Goal: Task Accomplishment & Management: Complete application form

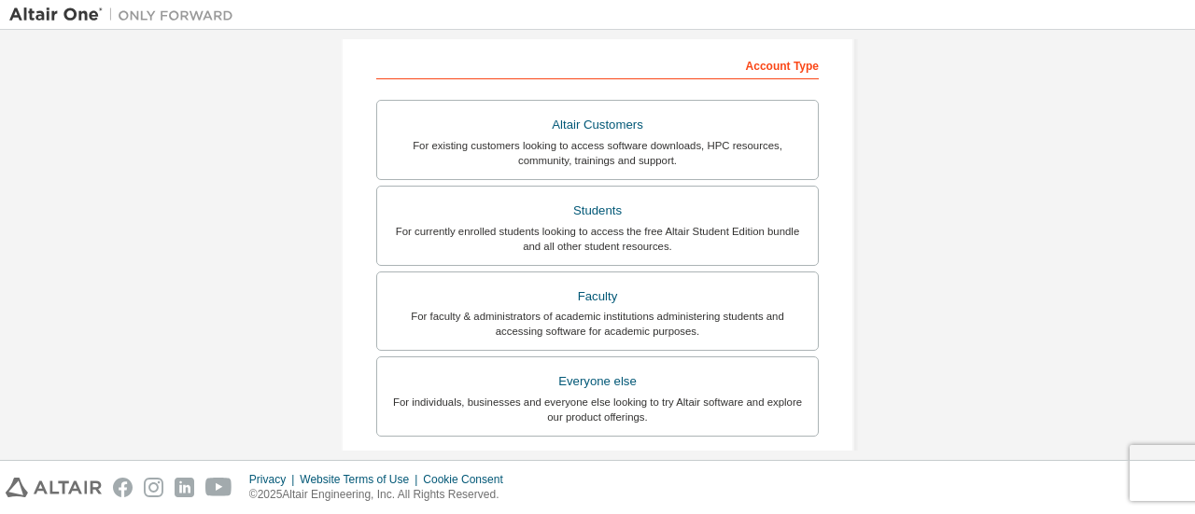
scroll to position [289, 0]
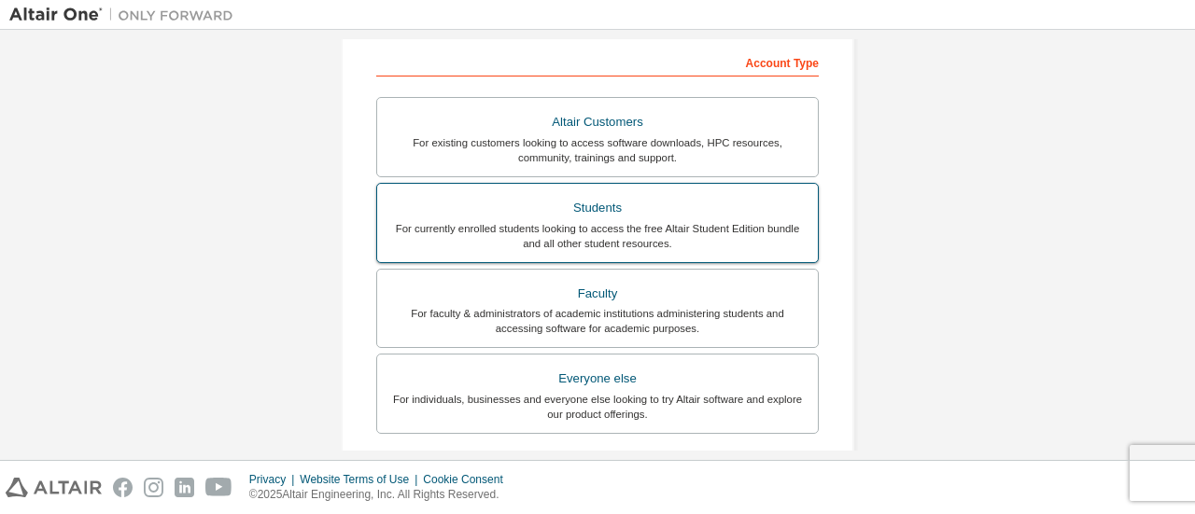
type input "**********"
click at [667, 204] on div "Students" at bounding box center [597, 208] width 418 height 26
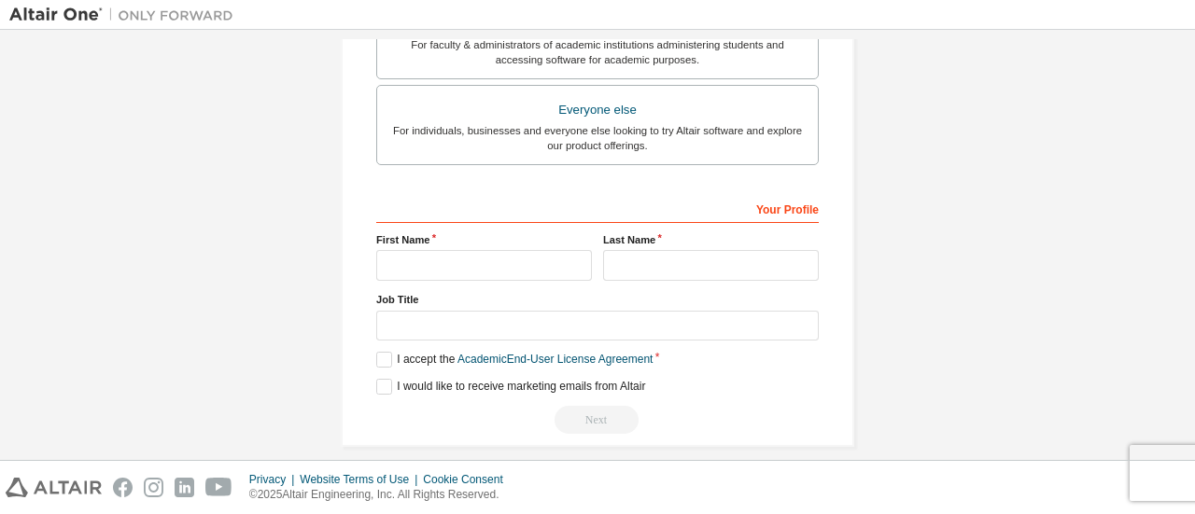
scroll to position [566, 0]
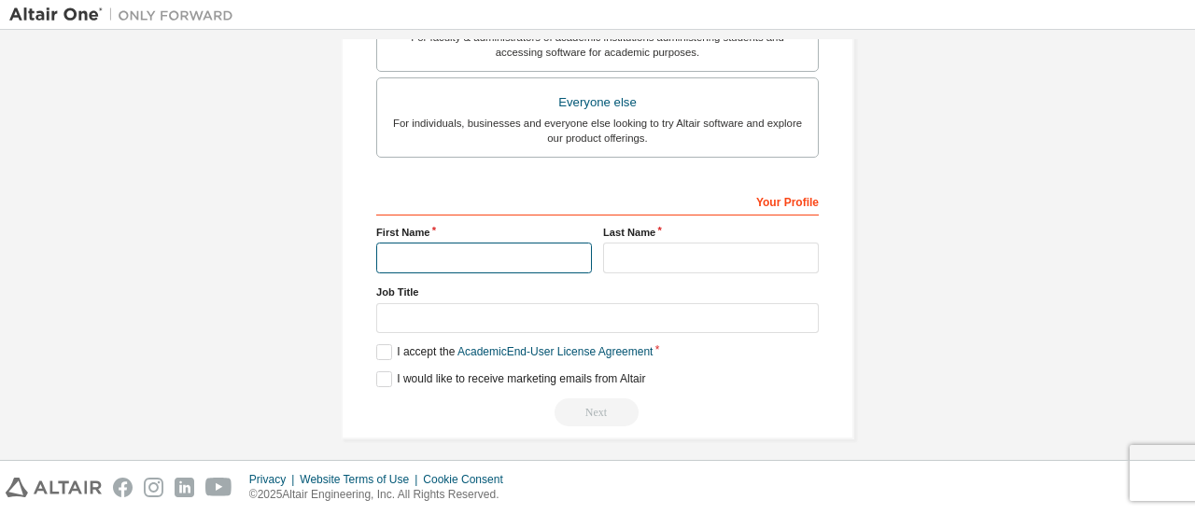
click at [491, 251] on input "text" at bounding box center [484, 258] width 216 height 31
type input "**********"
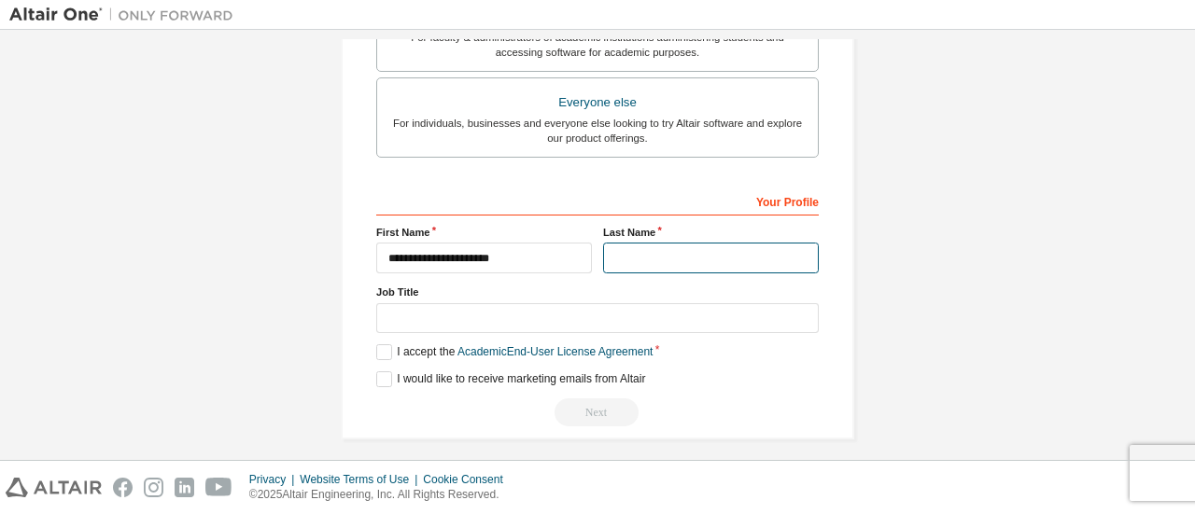
click at [663, 262] on input "text" at bounding box center [711, 258] width 216 height 31
type input "*******"
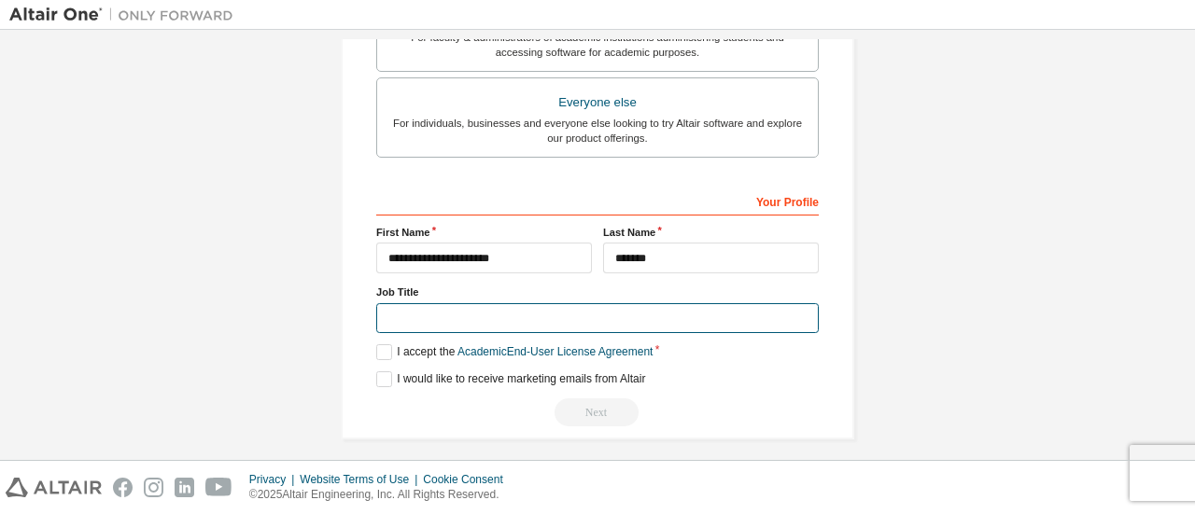
click at [483, 324] on input "text" at bounding box center [597, 318] width 442 height 31
type input "*******"
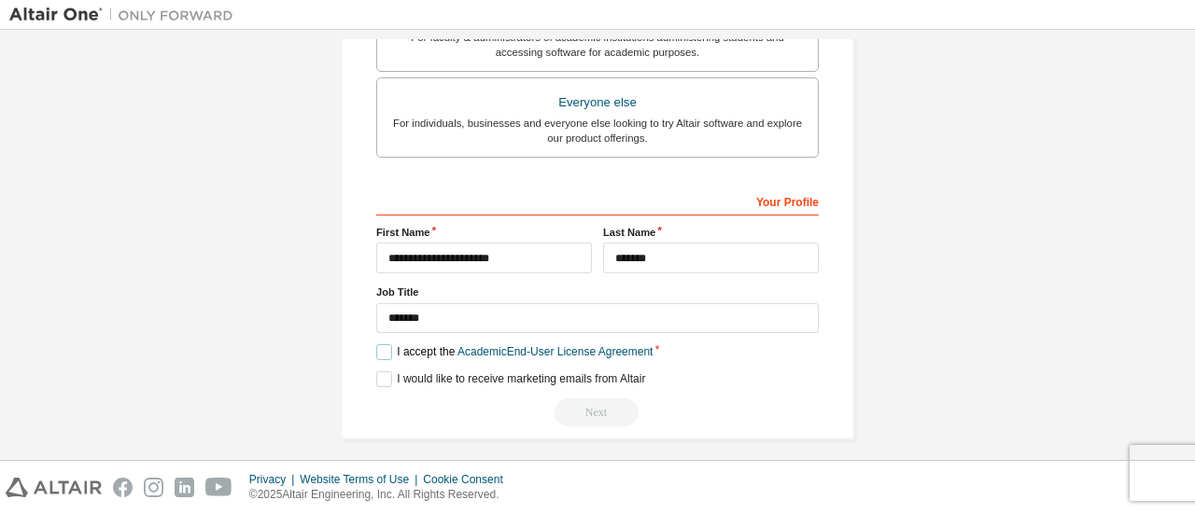
click at [376, 347] on label "I accept the Academic End-User License Agreement" at bounding box center [514, 352] width 276 height 16
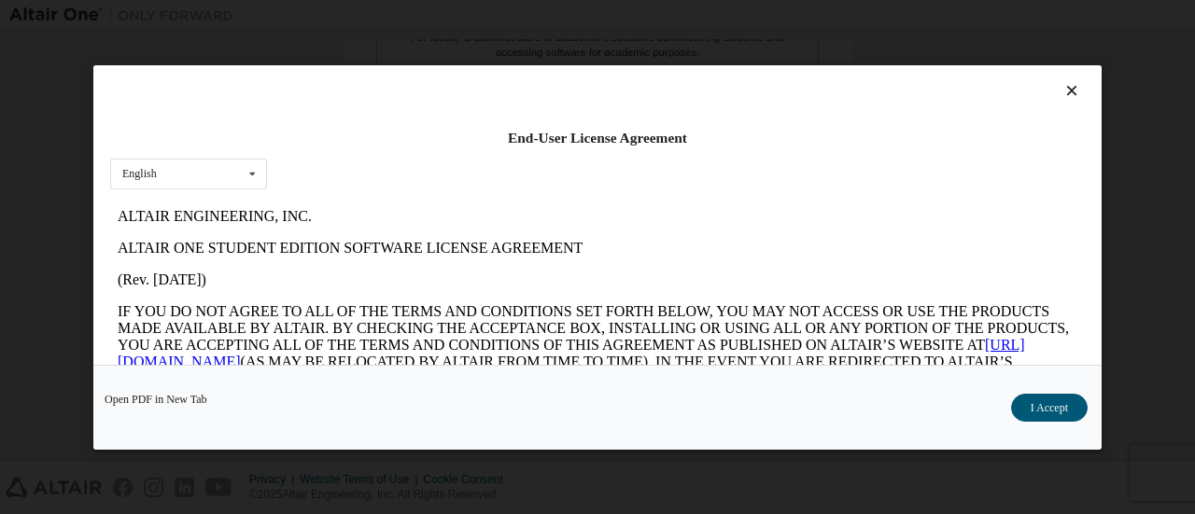
scroll to position [0, 0]
click at [1037, 412] on button "I Accept" at bounding box center [1049, 407] width 77 height 28
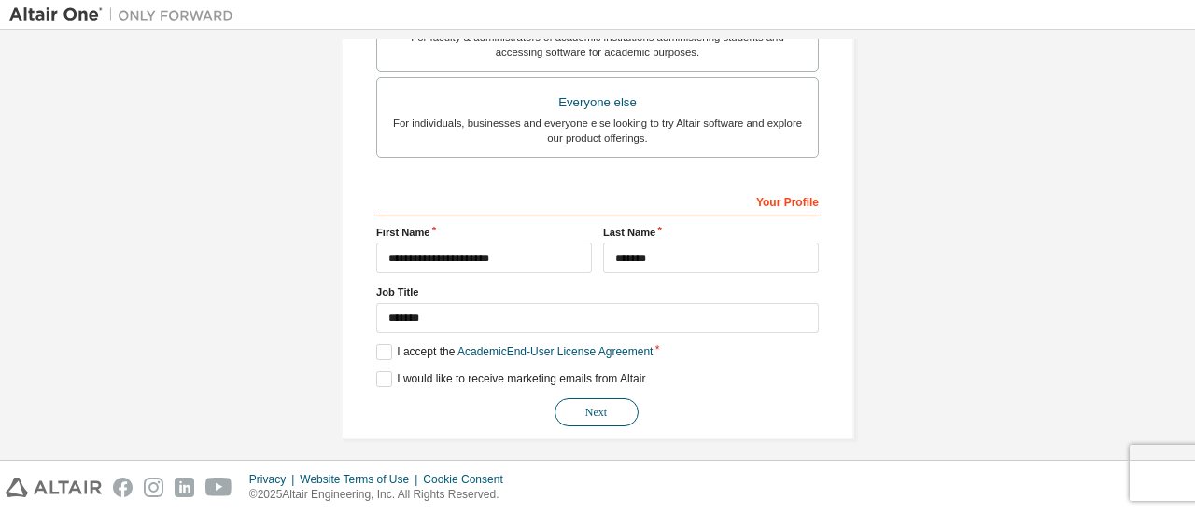
click at [585, 402] on button "Next" at bounding box center [597, 413] width 84 height 28
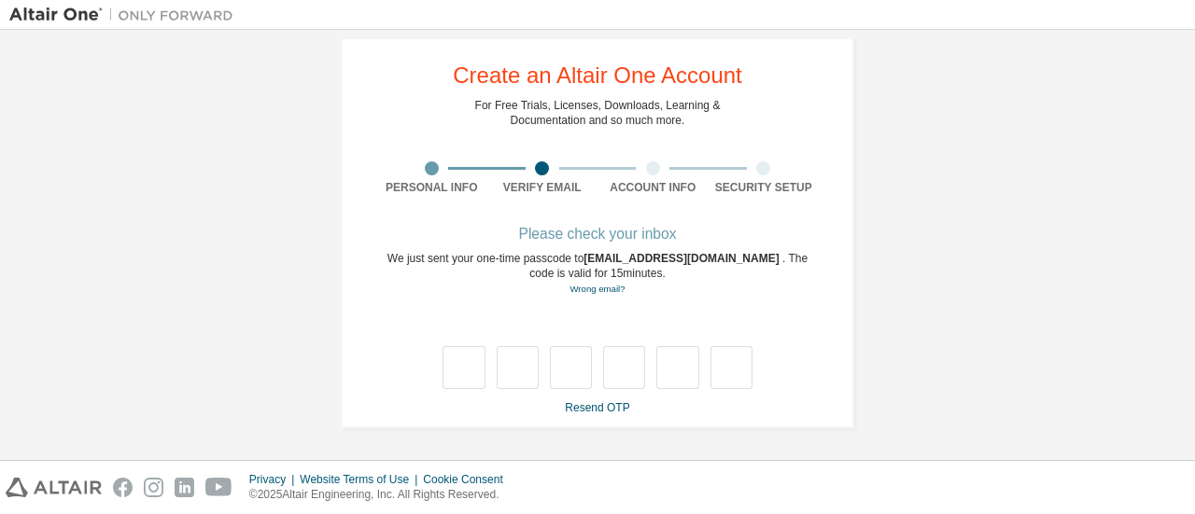
scroll to position [32, 0]
type input "*"
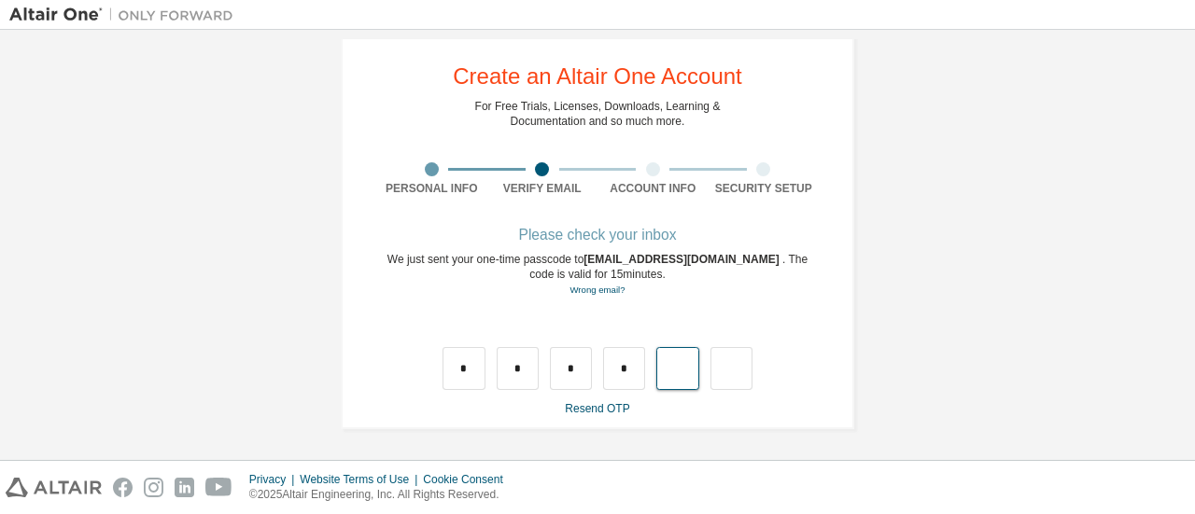
type input "*"
click at [680, 378] on input "*" at bounding box center [677, 368] width 42 height 43
click at [680, 371] on input "text" at bounding box center [677, 368] width 42 height 43
type input "*"
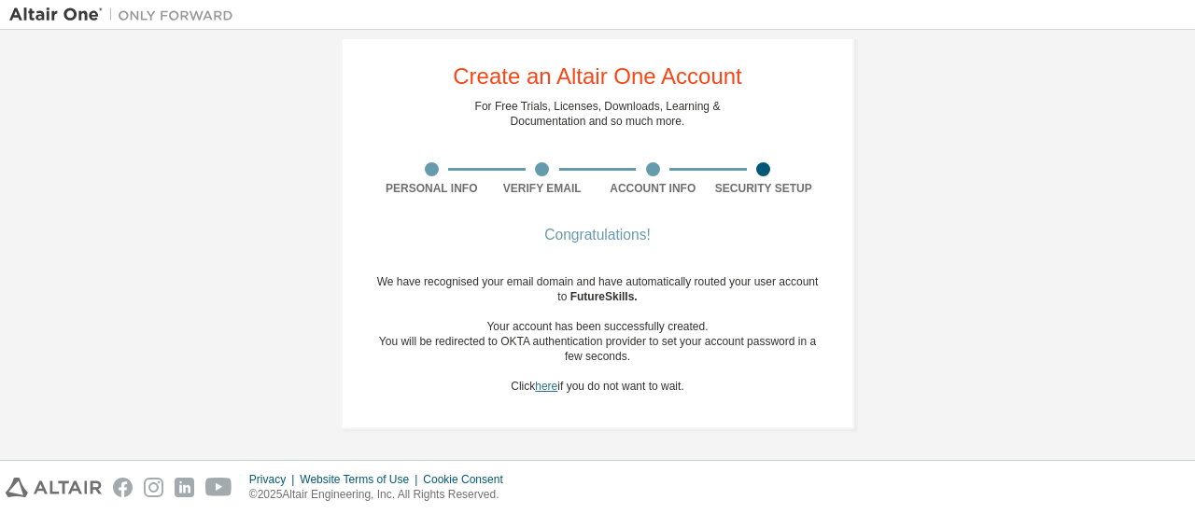
click at [535, 391] on link "here" at bounding box center [546, 386] width 22 height 13
